Goal: Find specific page/section: Find specific page/section

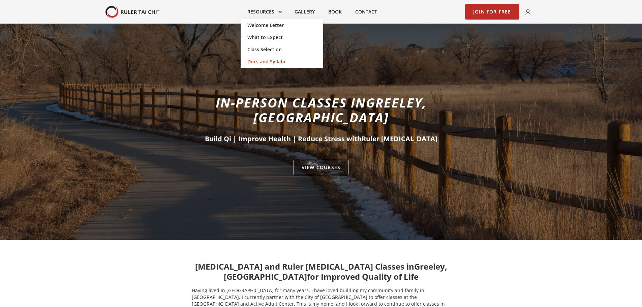
click at [276, 62] on link "Docs and Syllabi" at bounding box center [282, 62] width 83 height 12
click at [274, 49] on link "Class Selection" at bounding box center [282, 50] width 83 height 12
